Goal: Transaction & Acquisition: Purchase product/service

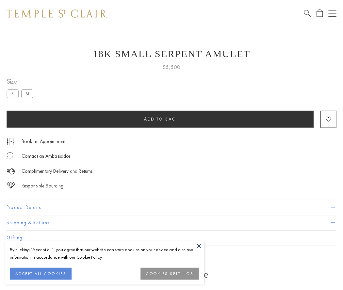
scroll to position [23, 0]
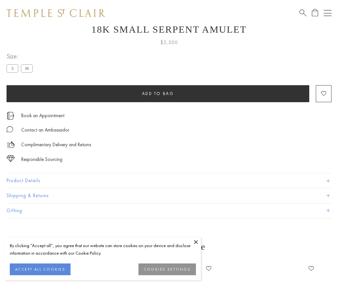
click at [158, 93] on span "Add to bag" at bounding box center [158, 94] width 32 height 6
